Goal: Information Seeking & Learning: Learn about a topic

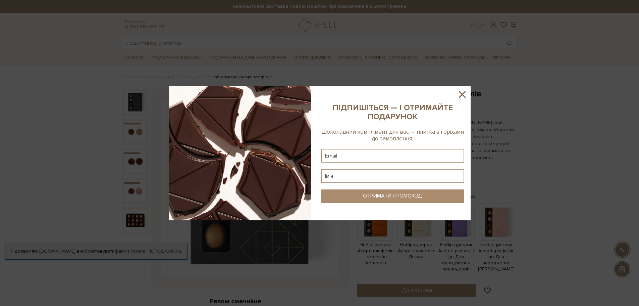
drag, startPoint x: 461, startPoint y: 94, endPoint x: 461, endPoint y: 108, distance: 13.4
click at [461, 96] on icon at bounding box center [462, 94] width 11 height 11
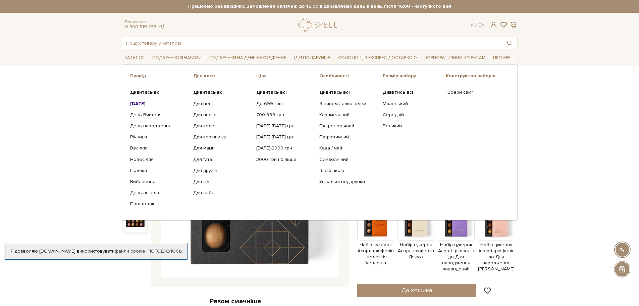
click at [141, 103] on b "[DATE]" at bounding box center [137, 104] width 15 height 6
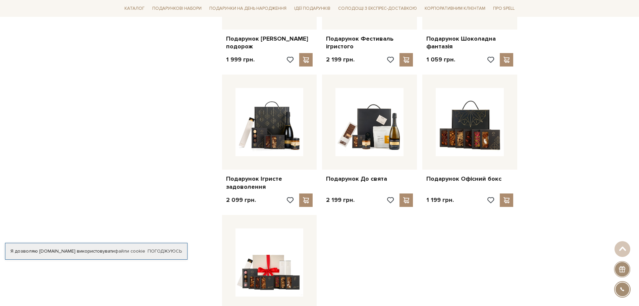
scroll to position [839, 0]
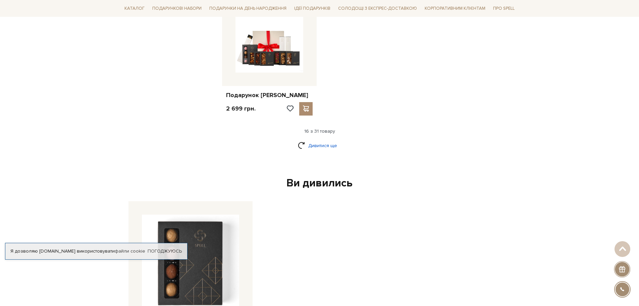
click at [324, 147] on link "Дивитися ще" at bounding box center [320, 146] width 44 height 12
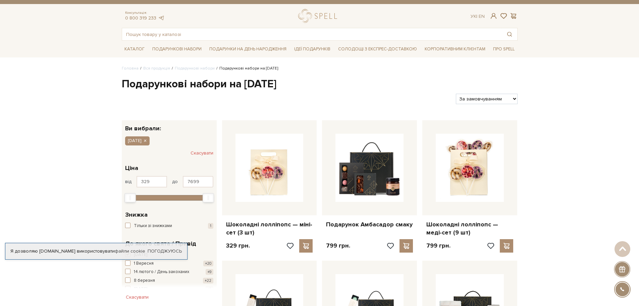
scroll to position [0, 0]
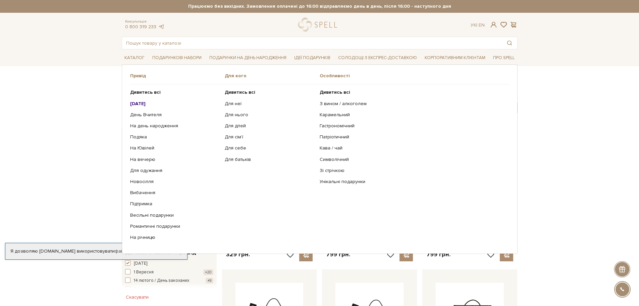
click at [144, 104] on b "[DATE]" at bounding box center [137, 104] width 15 height 6
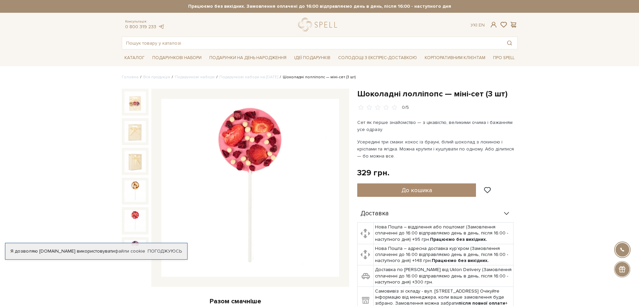
click at [139, 210] on img at bounding box center [135, 220] width 21 height 21
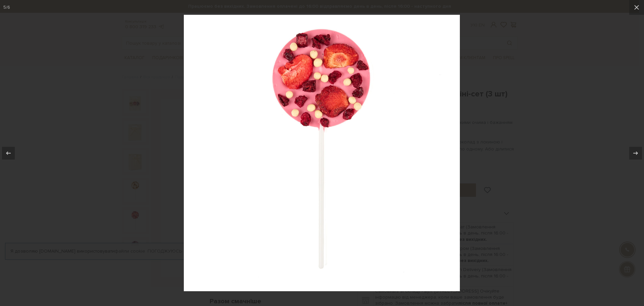
click at [93, 186] on div at bounding box center [322, 153] width 644 height 306
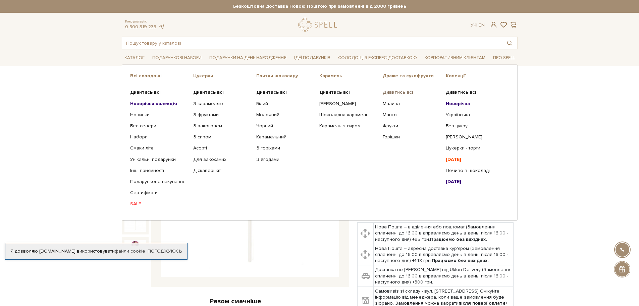
click at [399, 90] on b "Дивитись всі" at bounding box center [398, 92] width 31 height 6
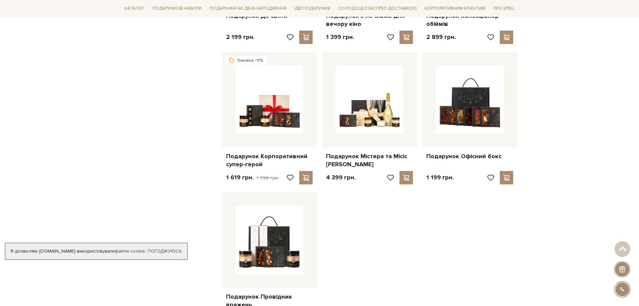
scroll to position [727, 0]
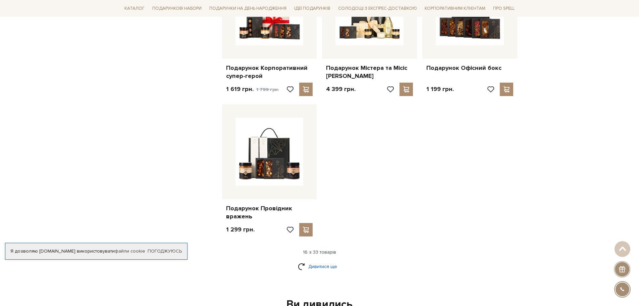
click at [321, 267] on link "Дивитися ще" at bounding box center [320, 266] width 44 height 12
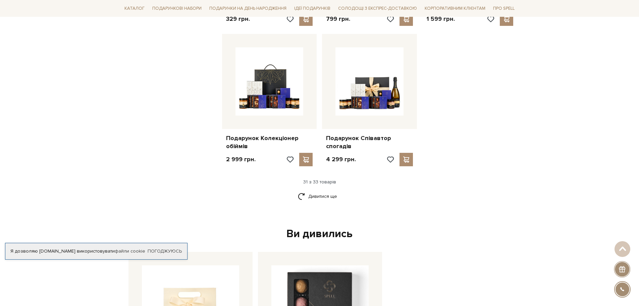
scroll to position [1567, 0]
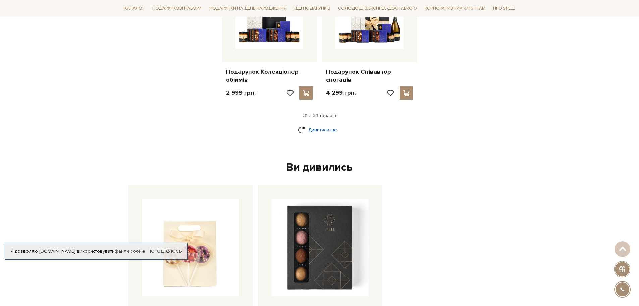
click at [321, 124] on link "Дивитися ще" at bounding box center [320, 130] width 44 height 12
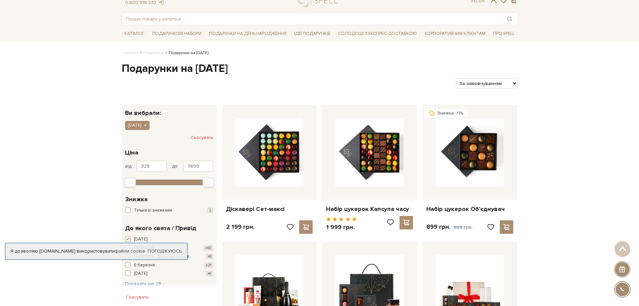
scroll to position [0, 0]
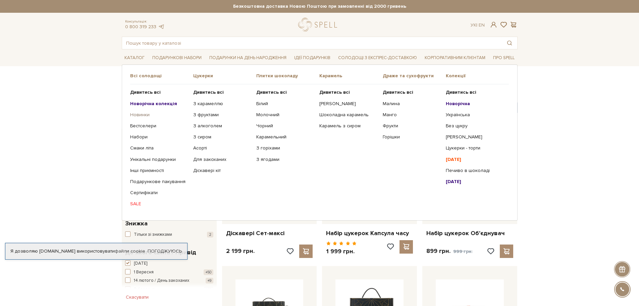
click at [140, 114] on link "Новинки" at bounding box center [159, 115] width 58 height 6
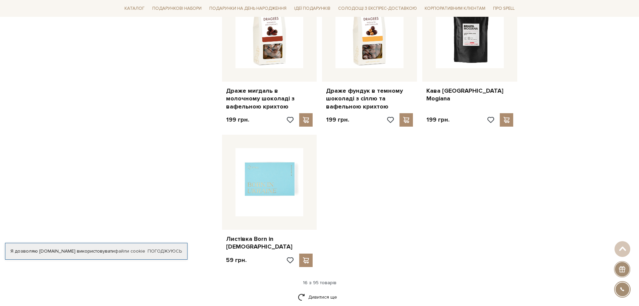
scroll to position [727, 0]
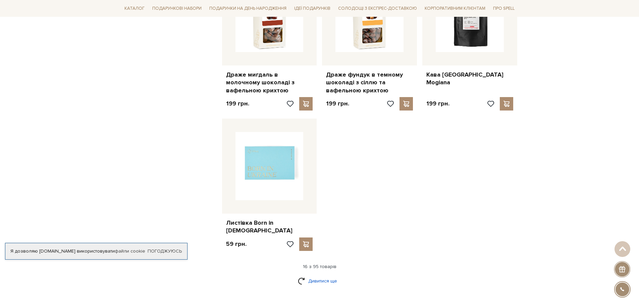
click at [327, 275] on link "Дивитися ще" at bounding box center [320, 281] width 44 height 12
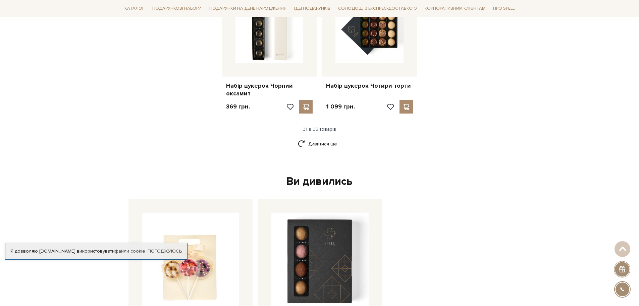
scroll to position [1567, 0]
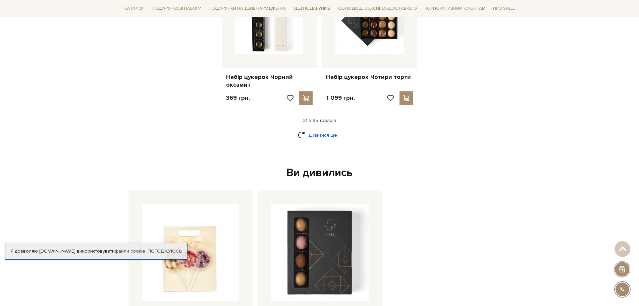
click at [321, 129] on link "Дивитися ще" at bounding box center [320, 135] width 44 height 12
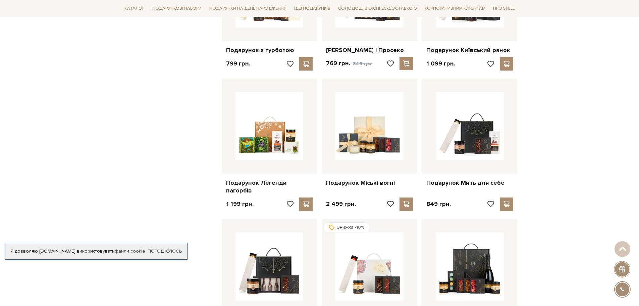
scroll to position [2238, 0]
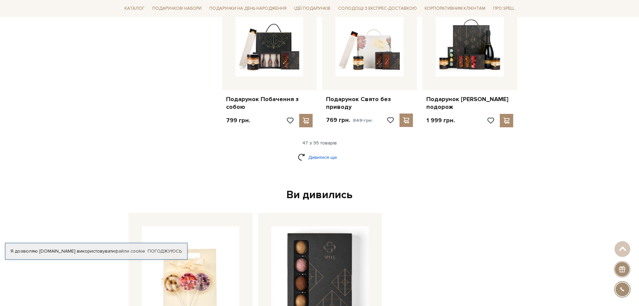
click at [314, 151] on link "Дивитися ще" at bounding box center [320, 157] width 44 height 12
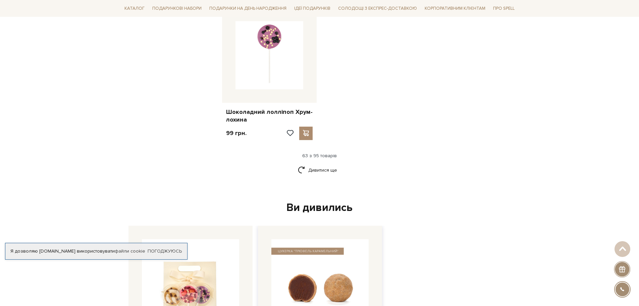
scroll to position [3077, 0]
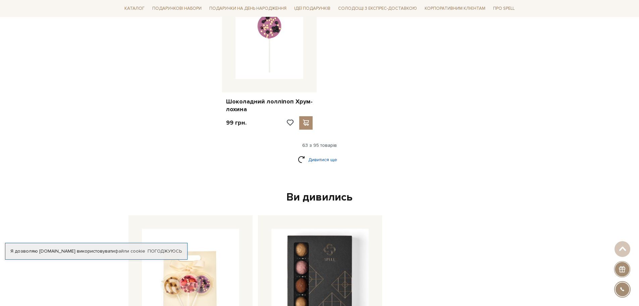
click at [322, 154] on link "Дивитися ще" at bounding box center [320, 160] width 44 height 12
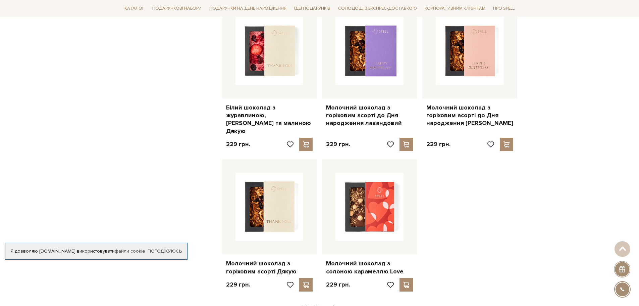
scroll to position [3804, 0]
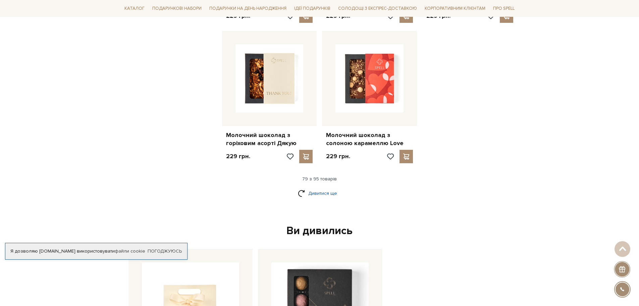
click at [313, 187] on link "Дивитися ще" at bounding box center [320, 193] width 44 height 12
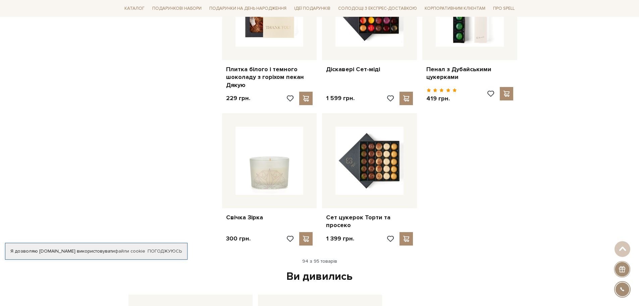
scroll to position [4531, 0]
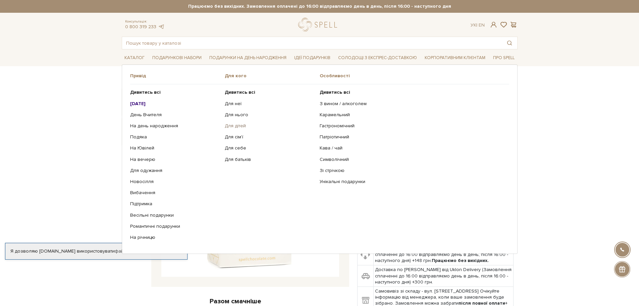
click at [240, 126] on link "Для дітей" at bounding box center [270, 126] width 90 height 6
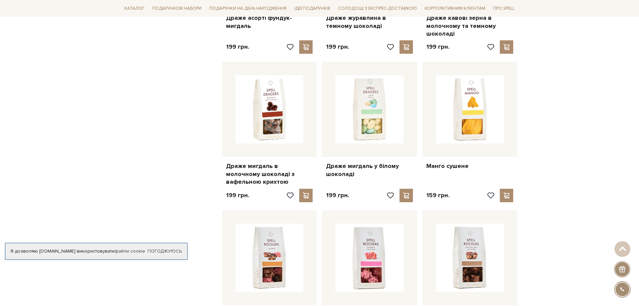
scroll to position [615, 0]
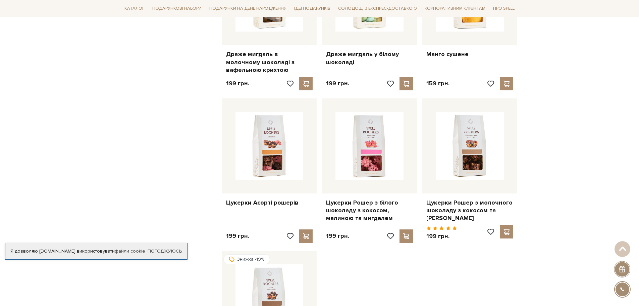
drag, startPoint x: 358, startPoint y: 126, endPoint x: 171, endPoint y: 179, distance: 195.0
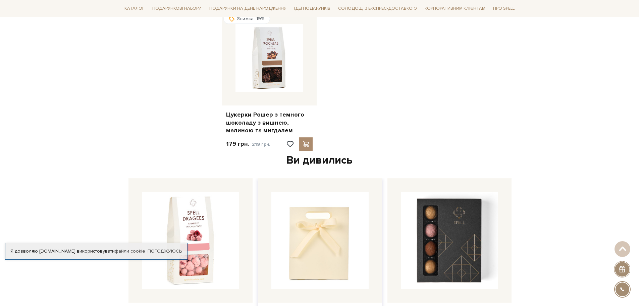
scroll to position [839, 0]
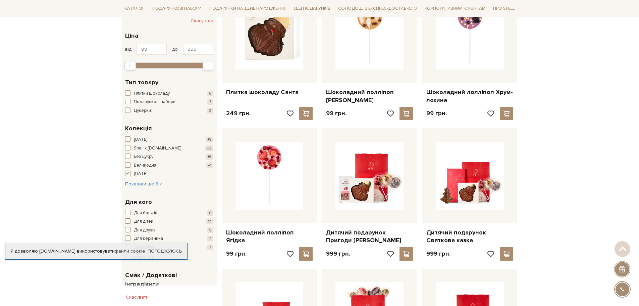
scroll to position [168, 0]
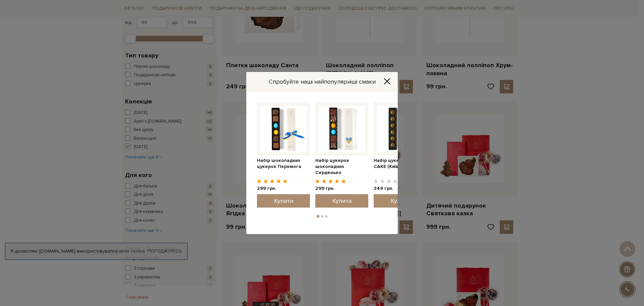
click at [387, 81] on icon "Close" at bounding box center [387, 81] width 5 height 5
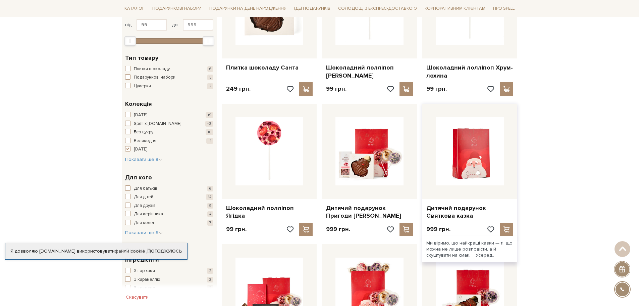
scroll to position [0, 0]
